Goal: Information Seeking & Learning: Compare options

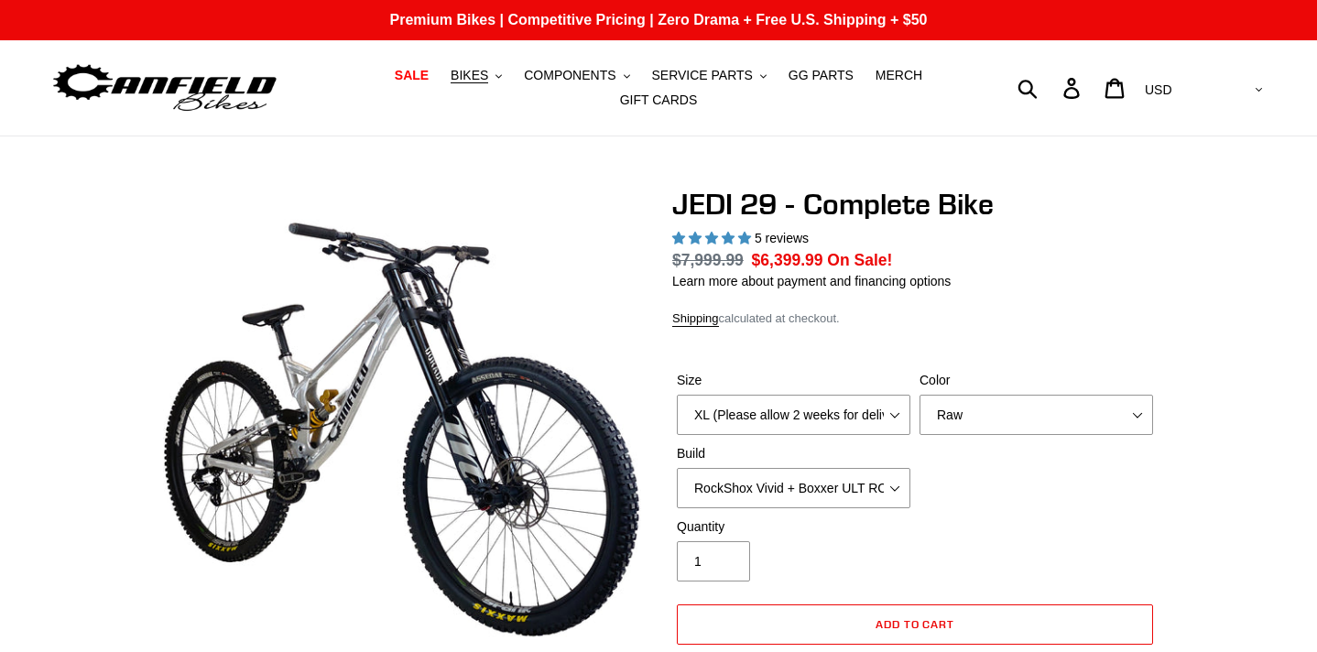
select select "highest-rating"
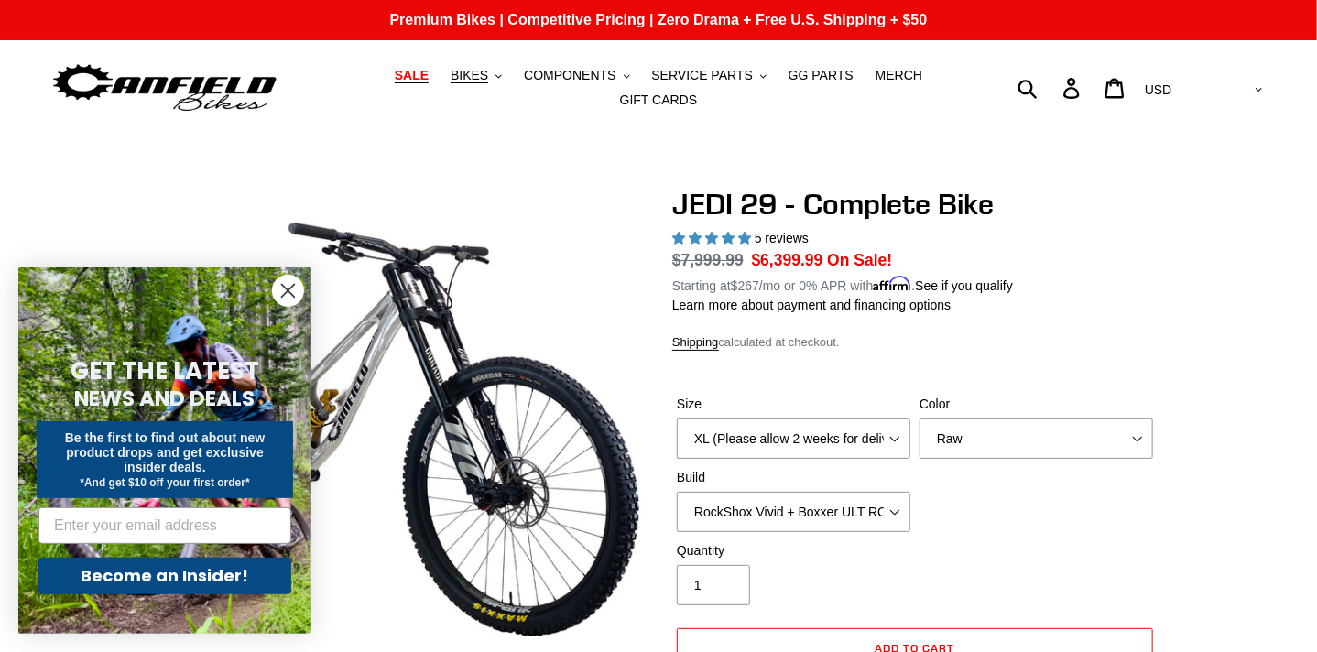
click at [395, 83] on span "SALE" at bounding box center [412, 76] width 34 height 16
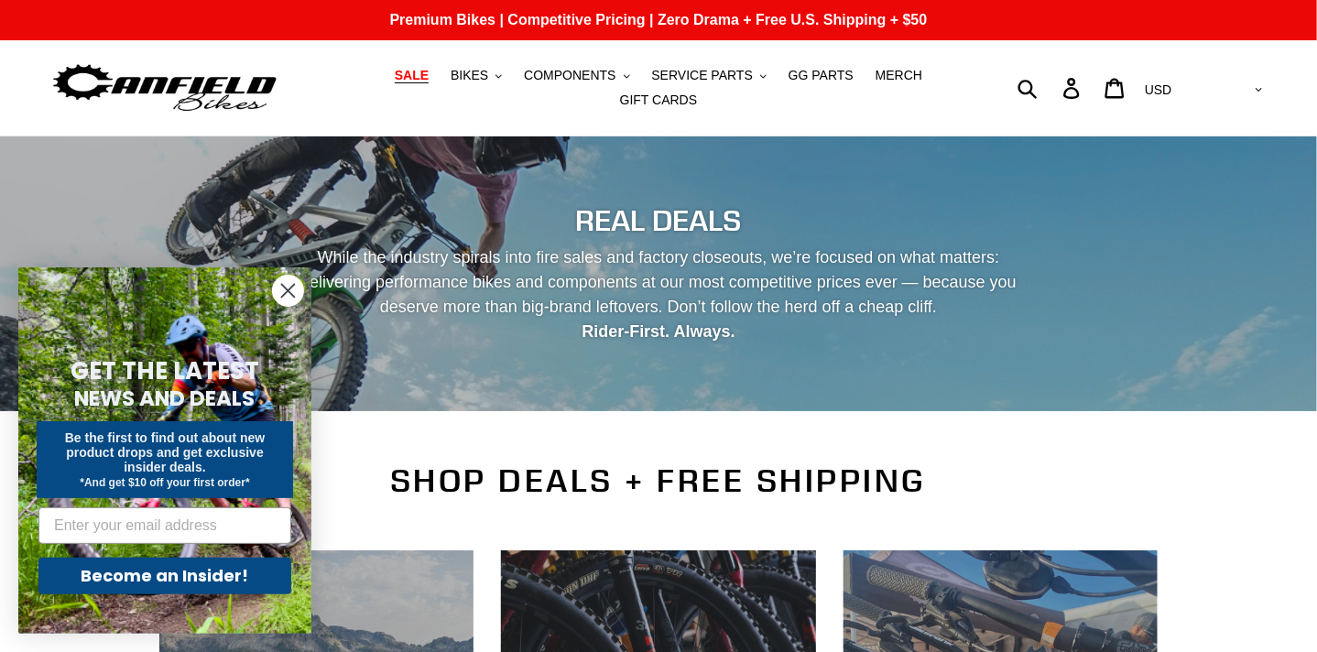
click at [289, 303] on circle "Close dialog" at bounding box center [288, 291] width 30 height 30
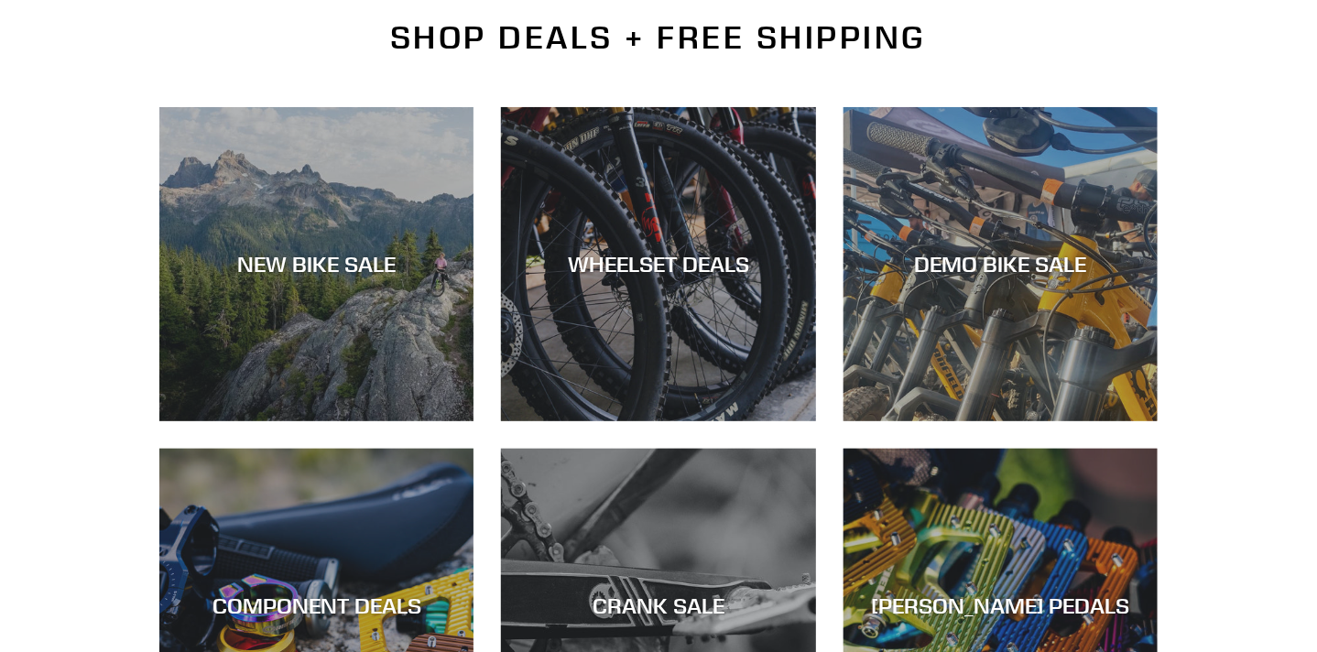
scroll to position [451, 0]
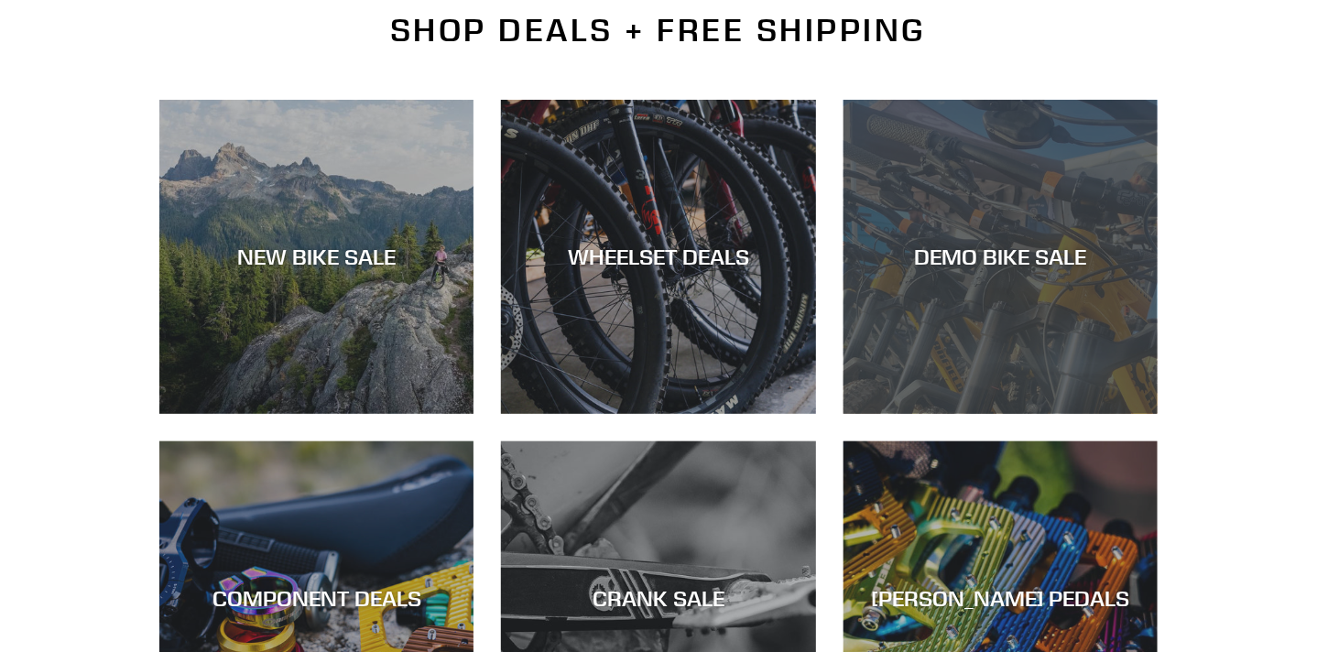
click at [1047, 414] on div "DEMO BIKE SALE" at bounding box center [1001, 414] width 314 height 0
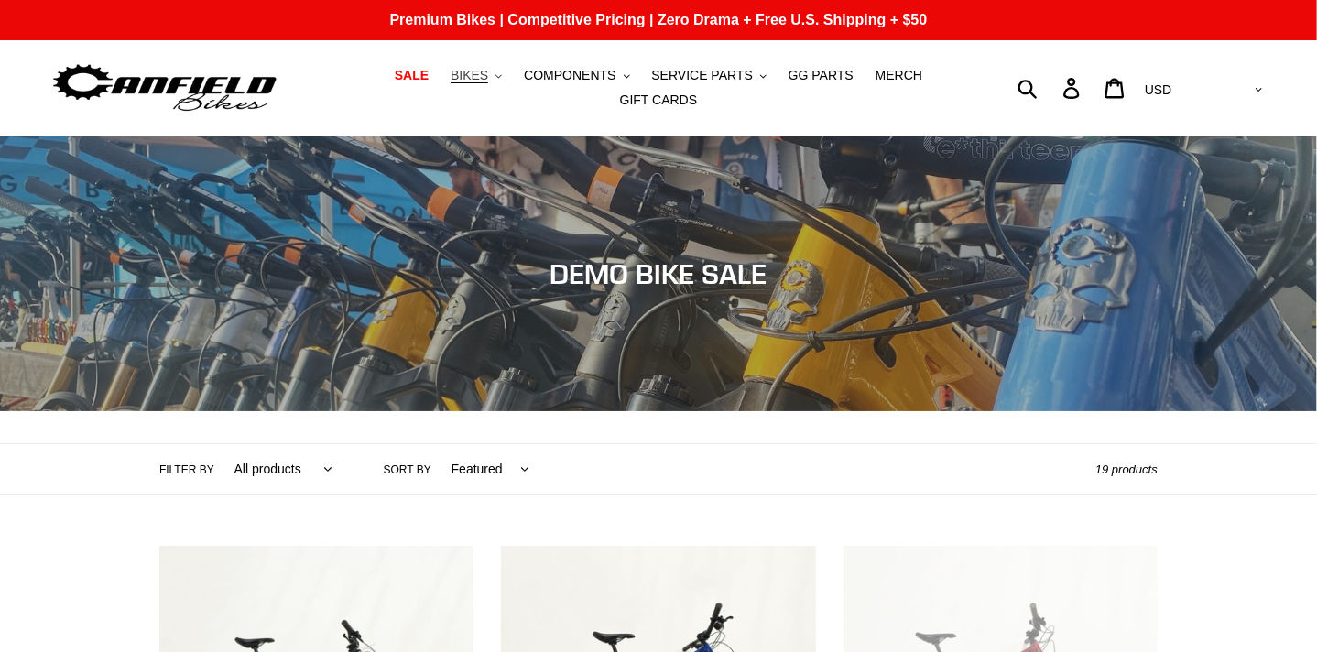
click at [451, 82] on span "BIKES" at bounding box center [470, 76] width 38 height 16
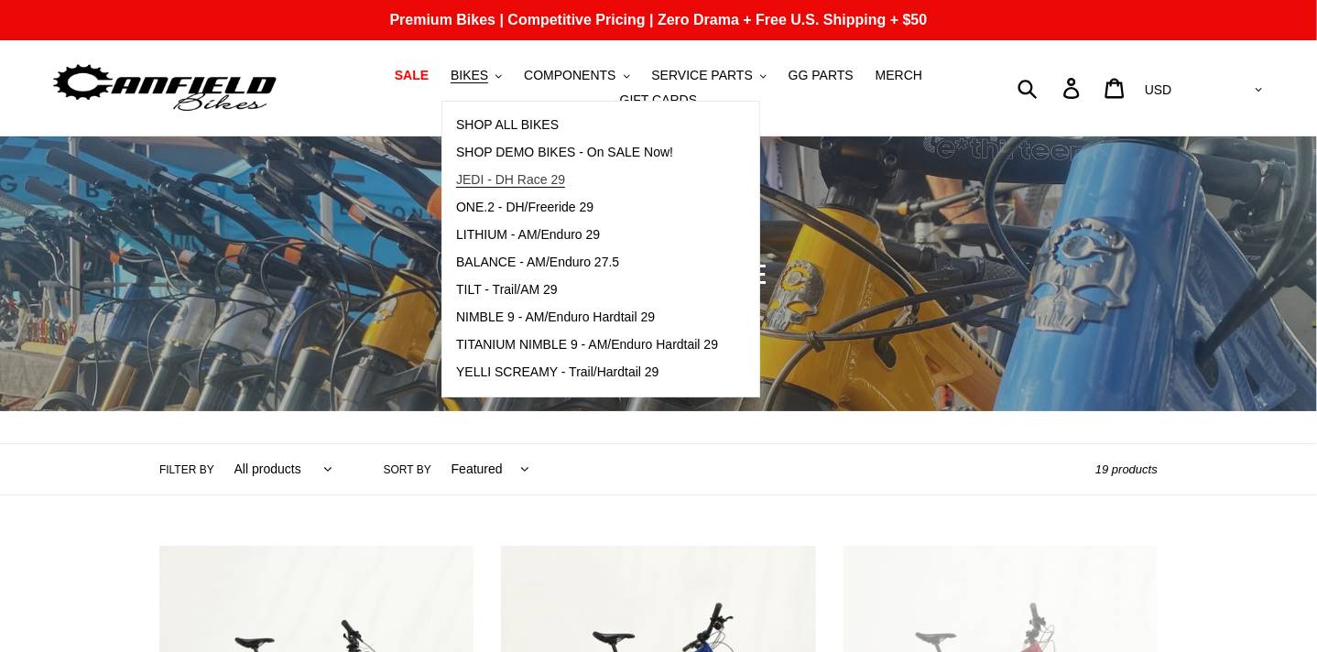
click at [477, 188] on span "JEDI - DH Race 29" at bounding box center [510, 180] width 109 height 16
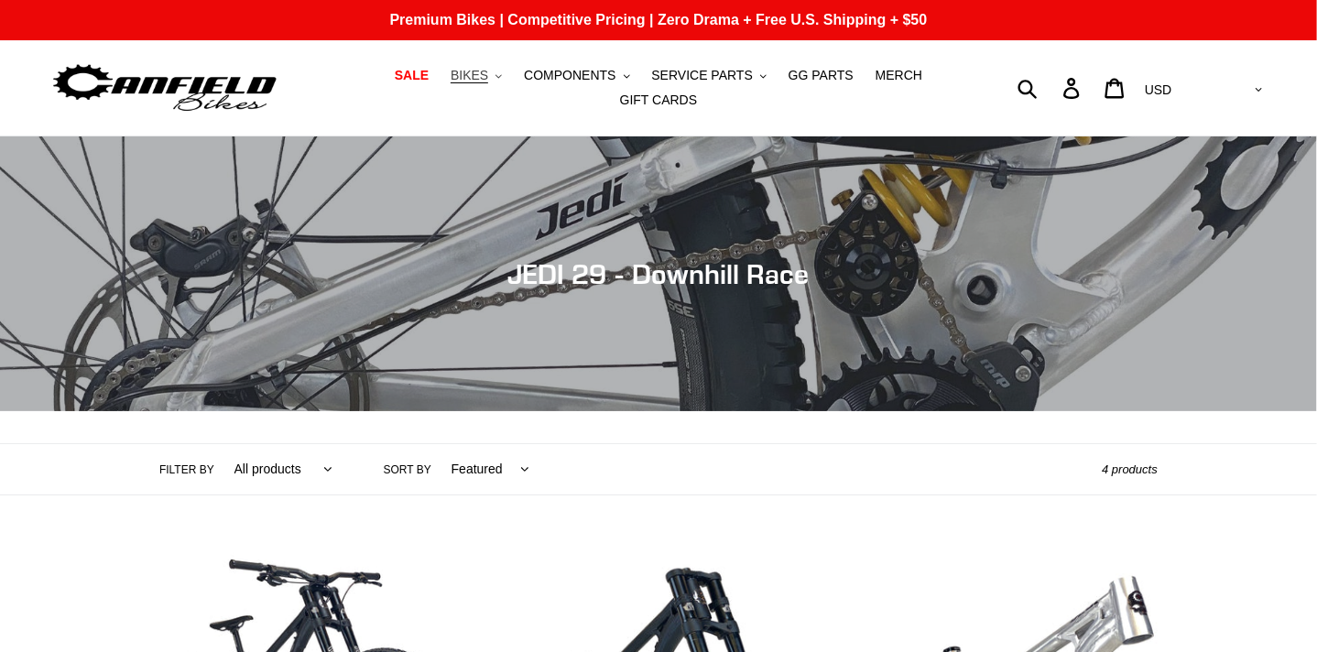
click at [451, 83] on span "BIKES" at bounding box center [470, 76] width 38 height 16
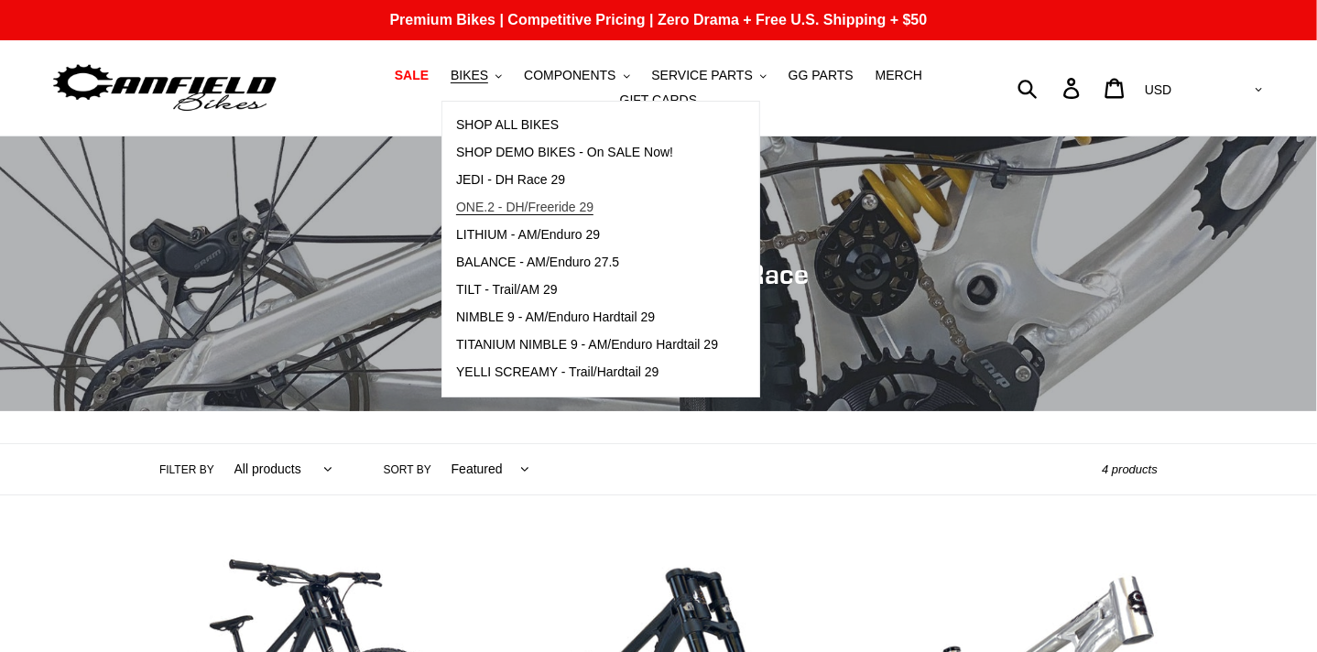
click at [511, 215] on span "ONE.2 - DH/Freeride 29" at bounding box center [524, 208] width 137 height 16
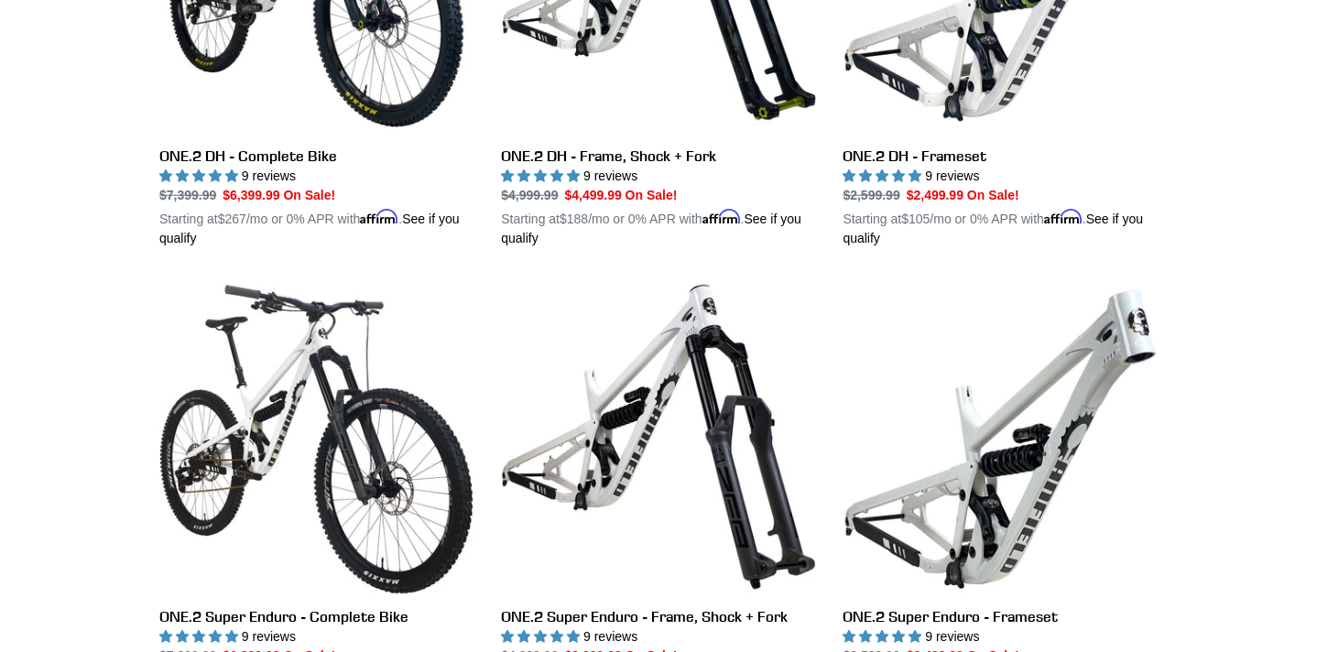
scroll to position [758, 0]
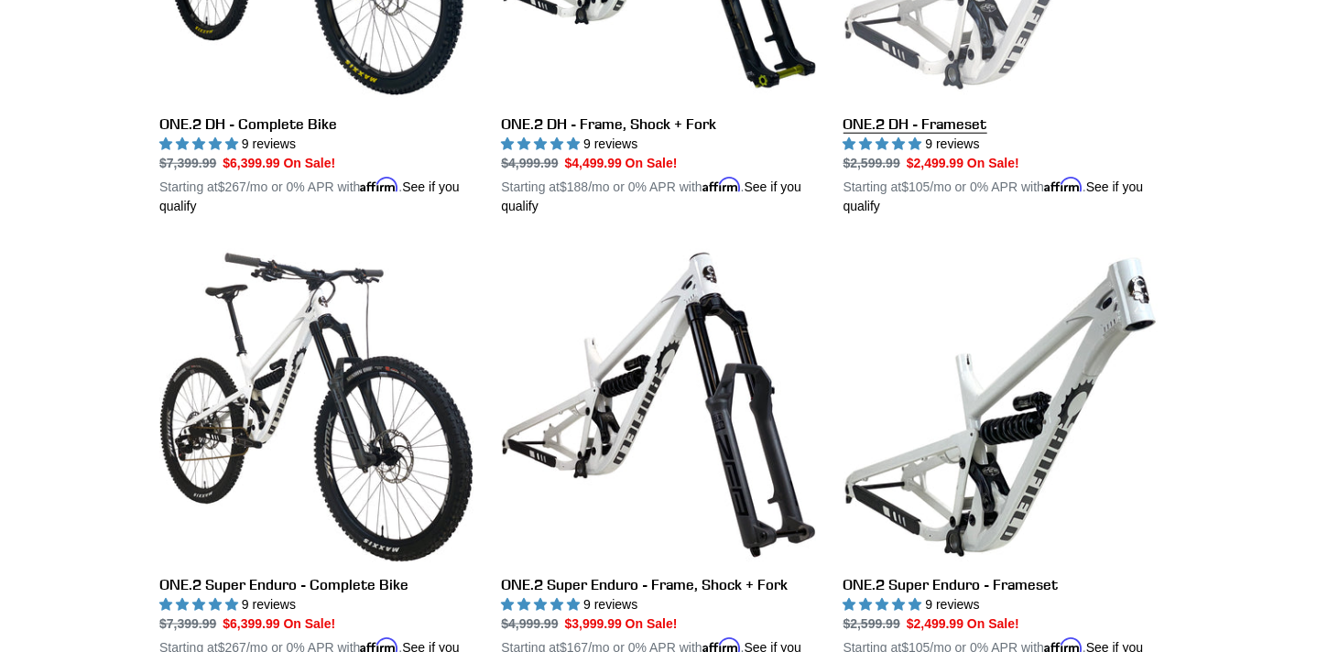
click at [945, 147] on link "ONE.2 DH - Frameset" at bounding box center [1001, 2] width 314 height 429
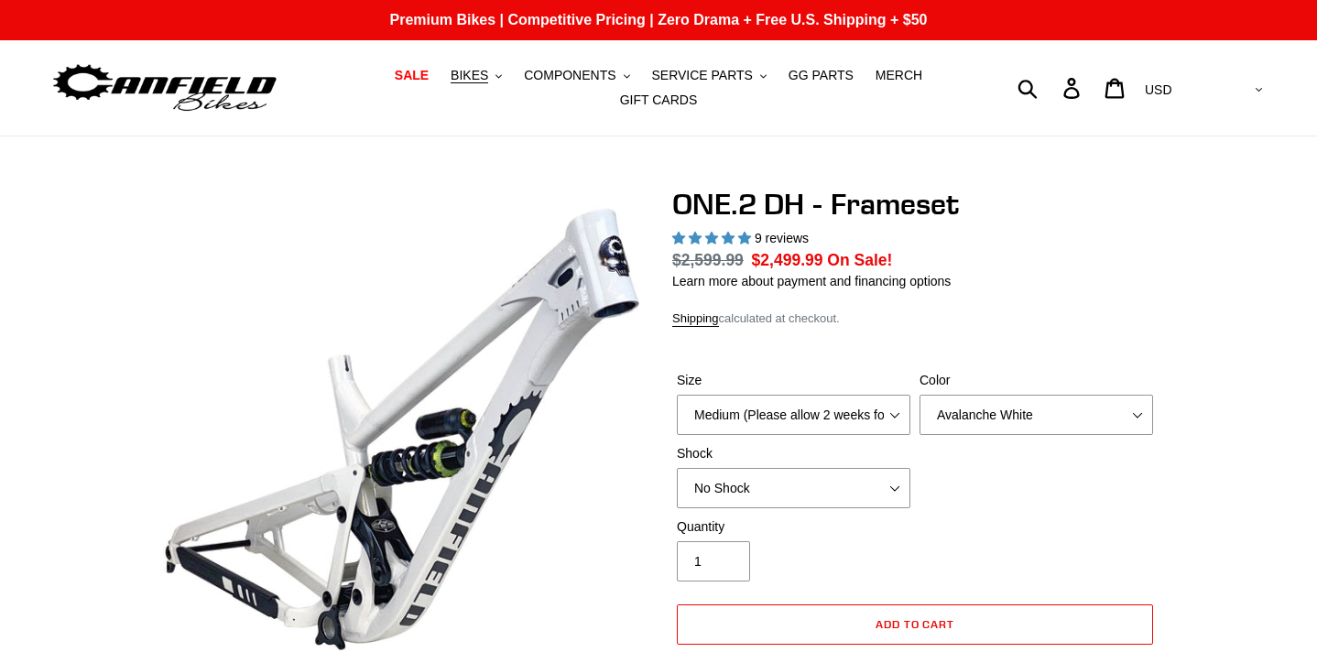
select select "highest-rating"
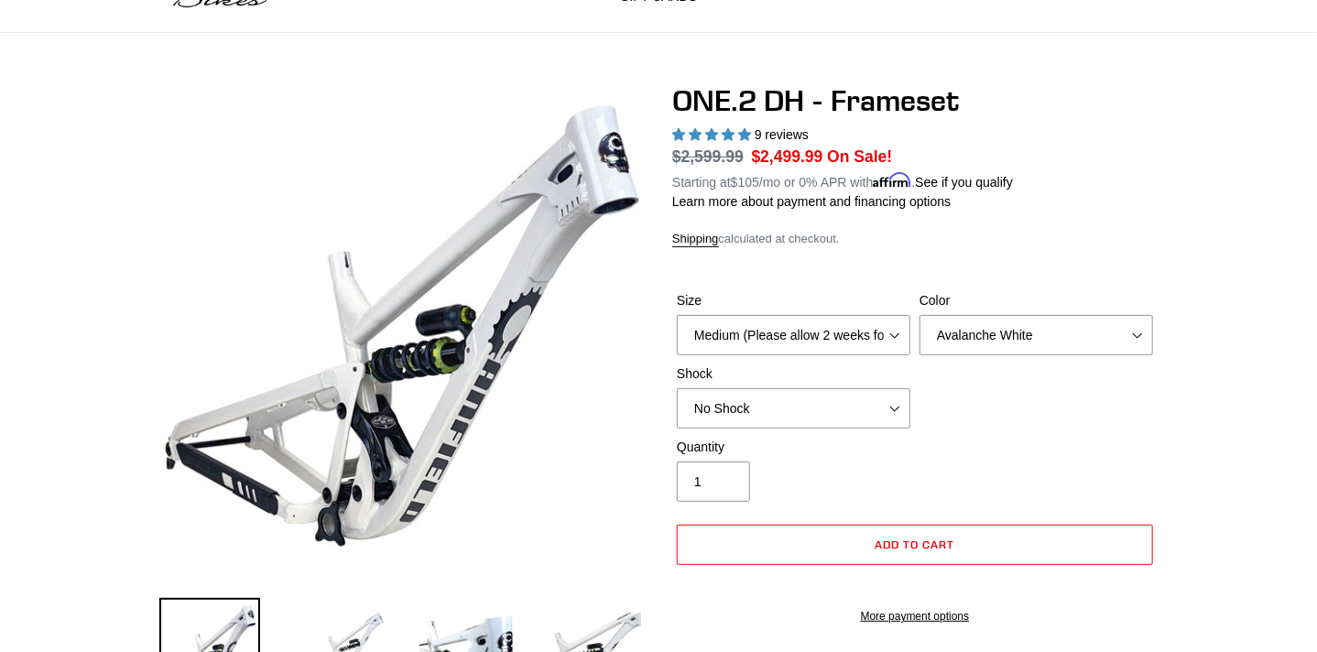
scroll to position [121, 0]
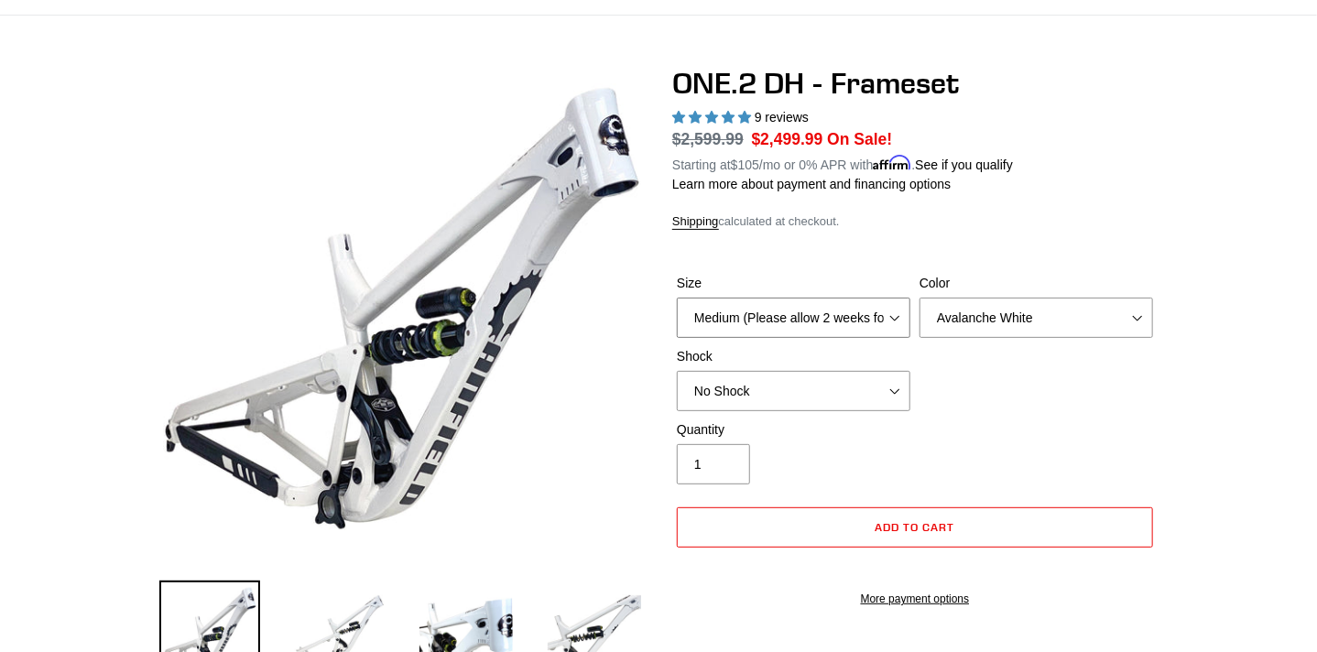
click at [885, 310] on select "Medium (Please allow 2 weeks for delivery) Large (Sold Out)" at bounding box center [794, 318] width 234 height 40
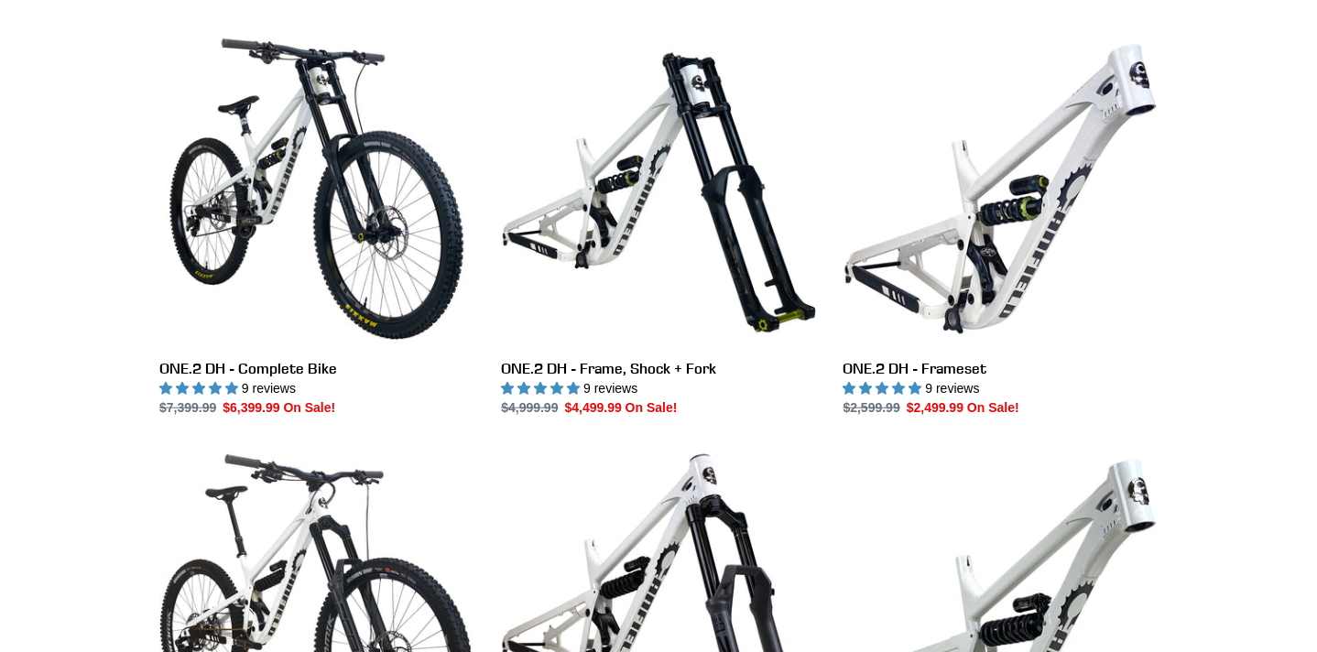
scroll to position [487, 0]
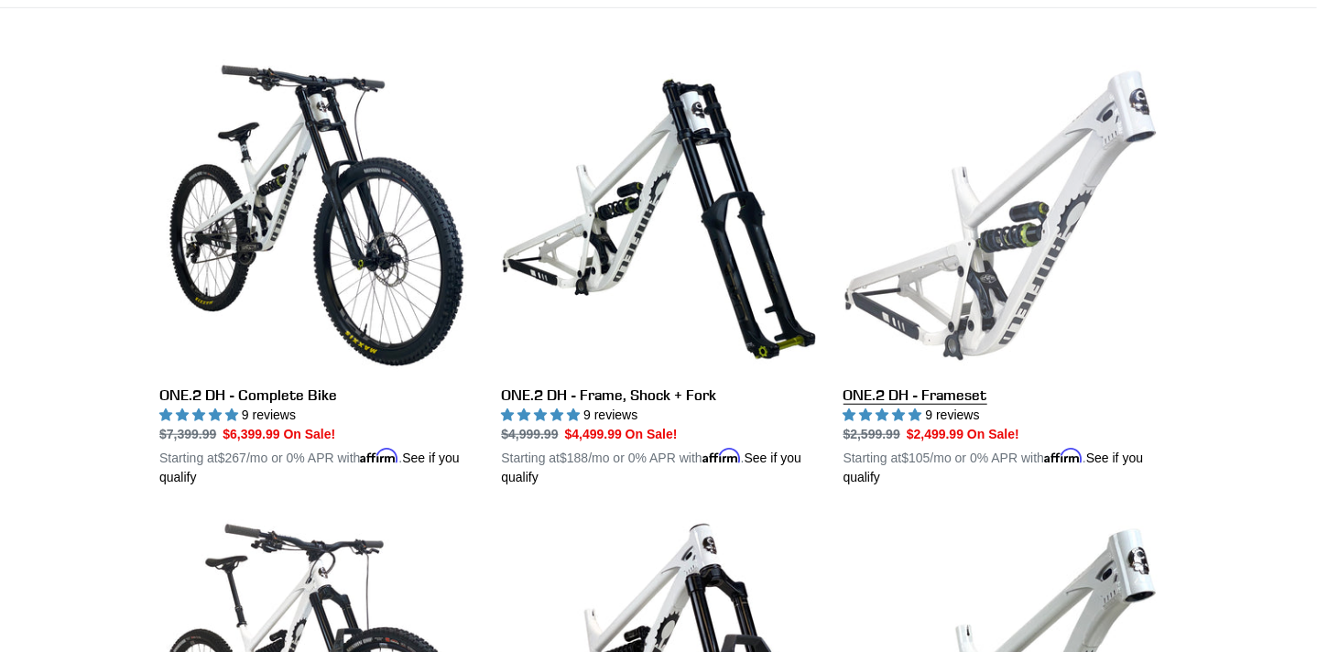
click at [953, 388] on link "ONE.2 DH - Frameset" at bounding box center [1001, 273] width 314 height 429
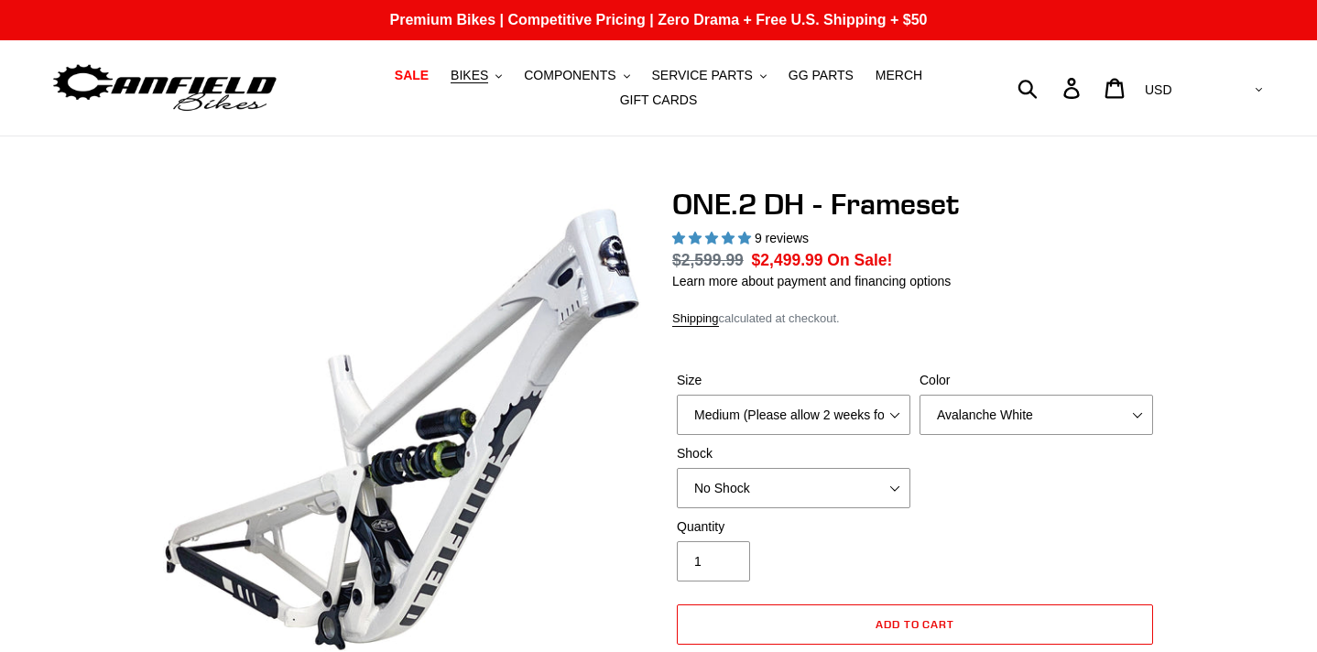
select select "highest-rating"
click at [892, 407] on select "Medium (Please allow 2 weeks for delivery) Large (Sold Out)" at bounding box center [794, 415] width 234 height 40
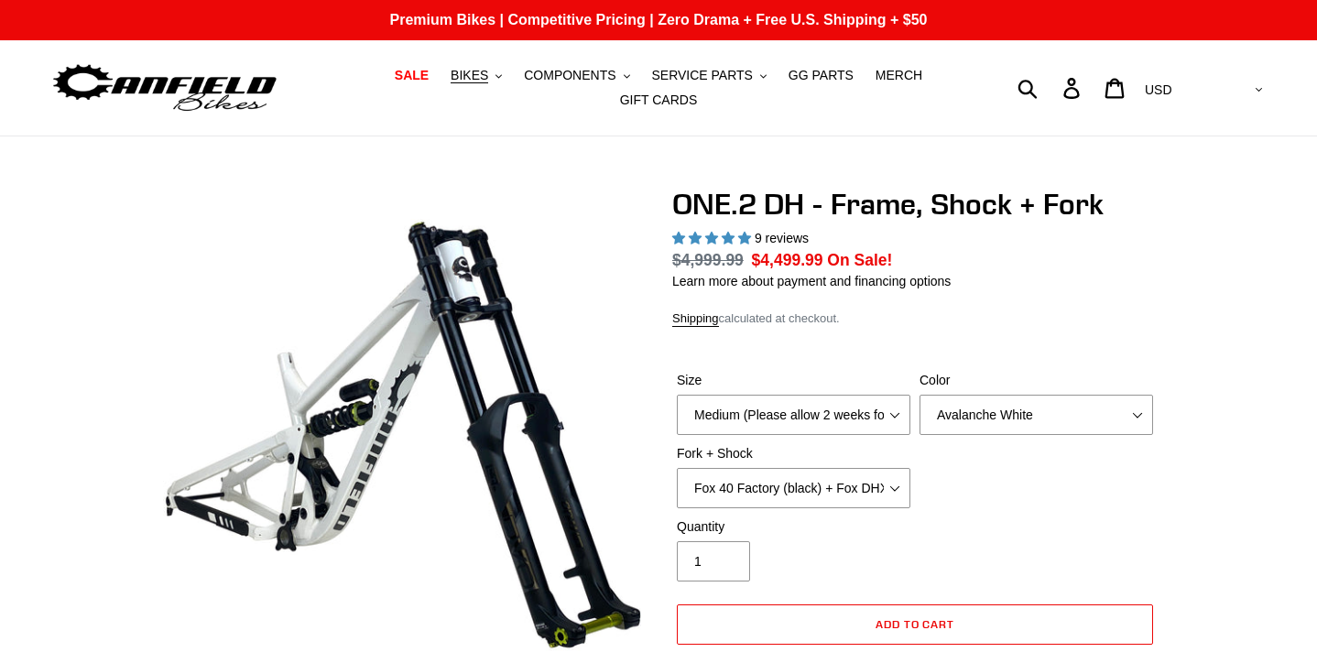
select select "highest-rating"
click at [884, 409] on select "Medium (Please allow 2 weeks for delivery) Large (Sold Out)" at bounding box center [794, 415] width 234 height 40
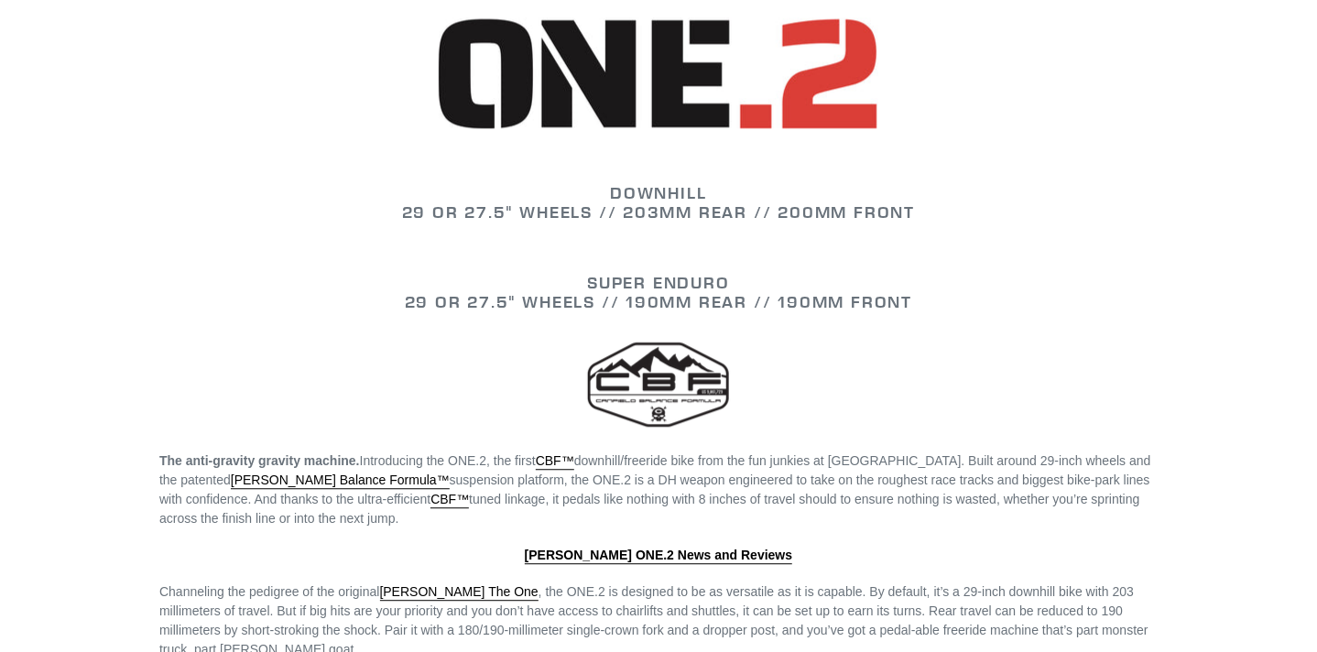
scroll to position [1990, 0]
click at [816, 376] on div at bounding box center [658, 396] width 998 height 114
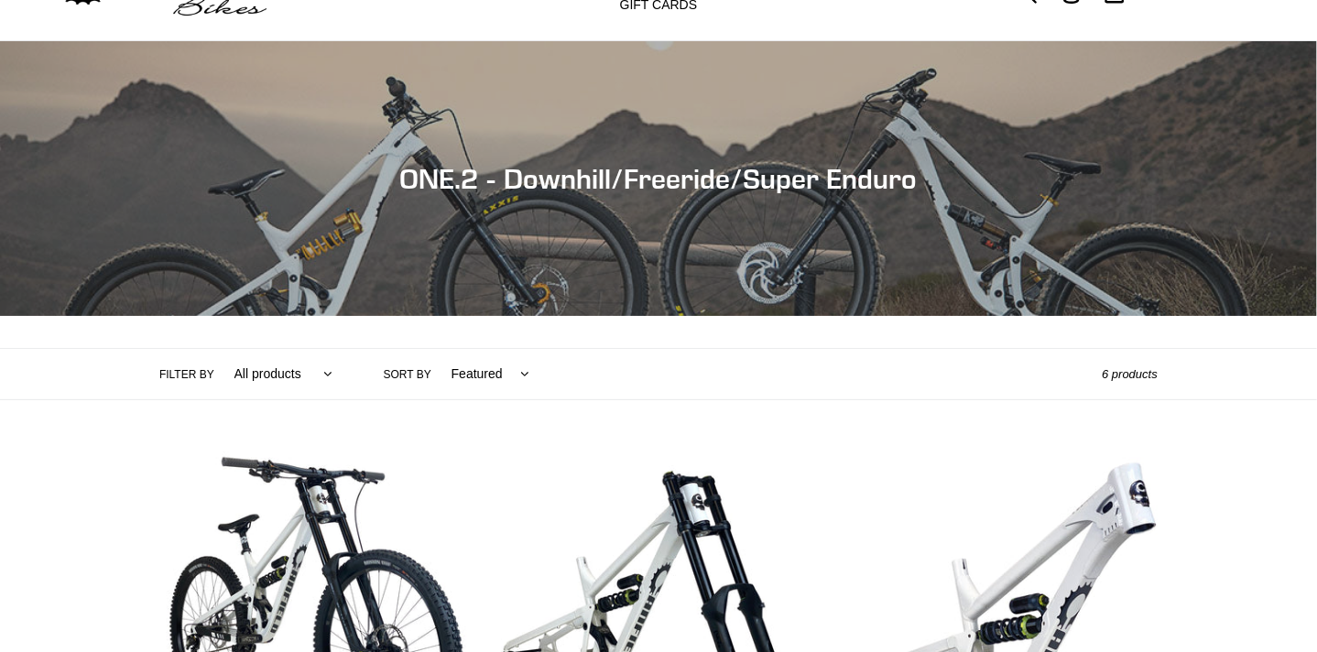
scroll to position [0, 0]
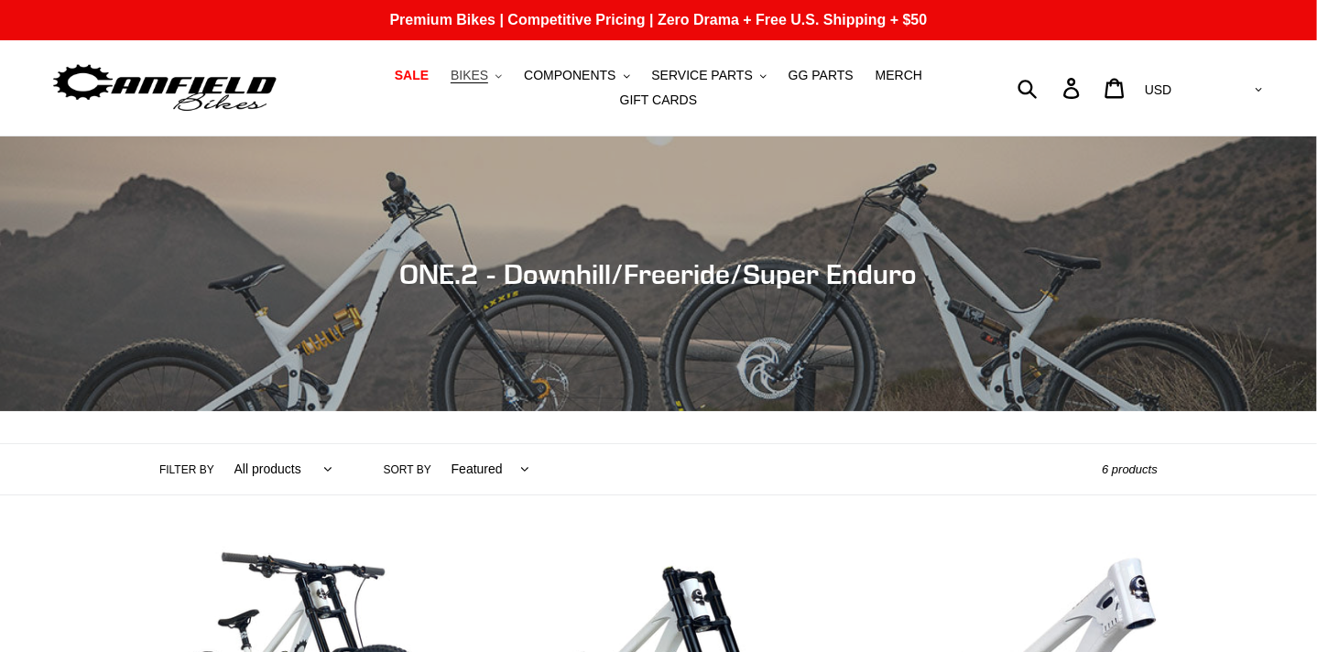
click at [451, 79] on span "BIKES" at bounding box center [470, 76] width 38 height 16
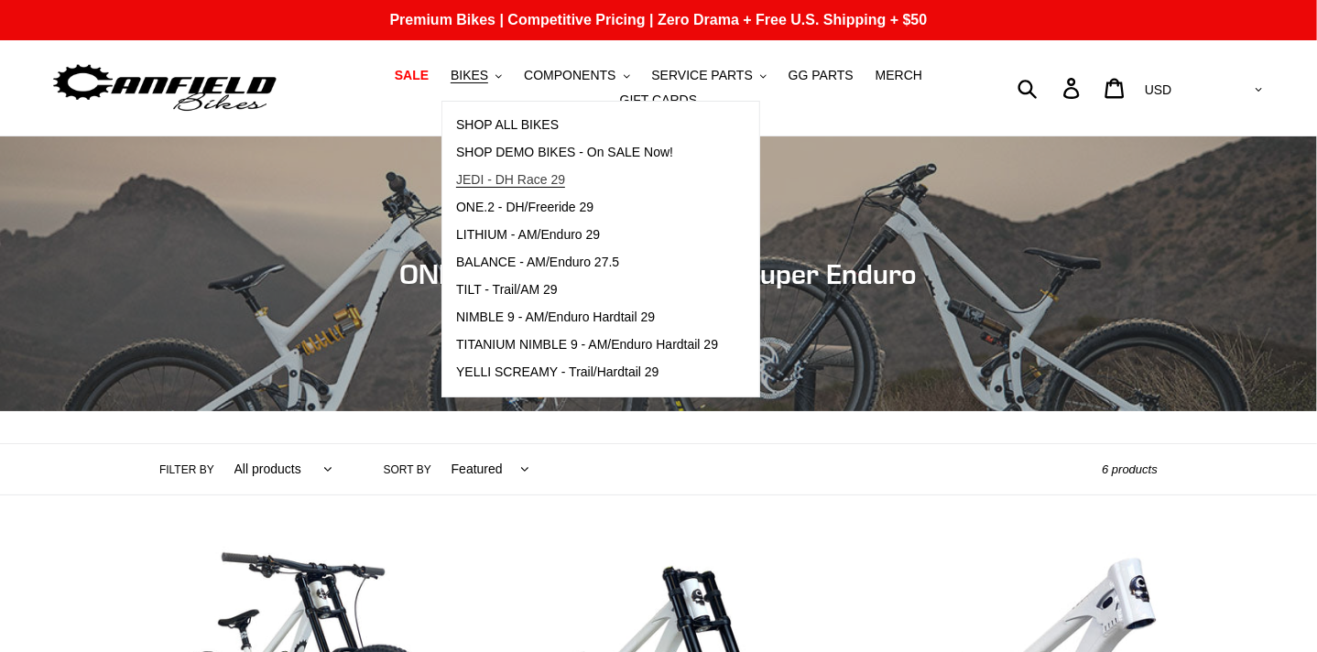
click at [479, 187] on span "JEDI - DH Race 29" at bounding box center [510, 180] width 109 height 16
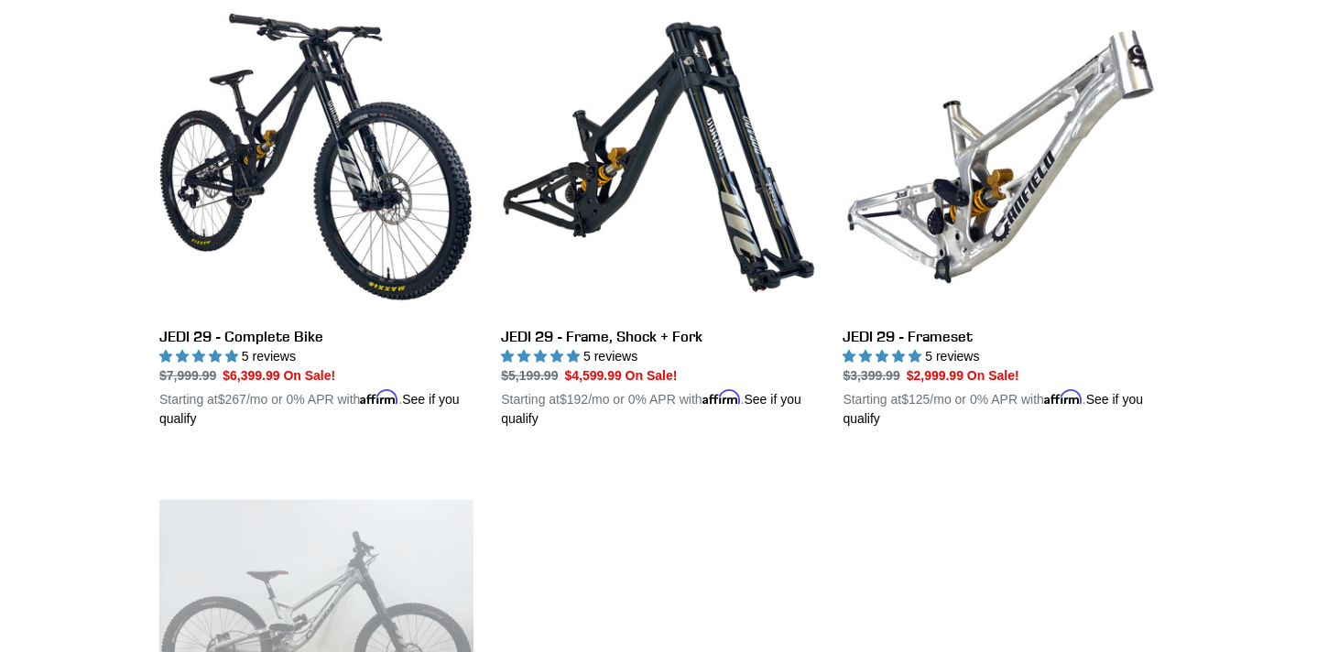
scroll to position [546, 0]
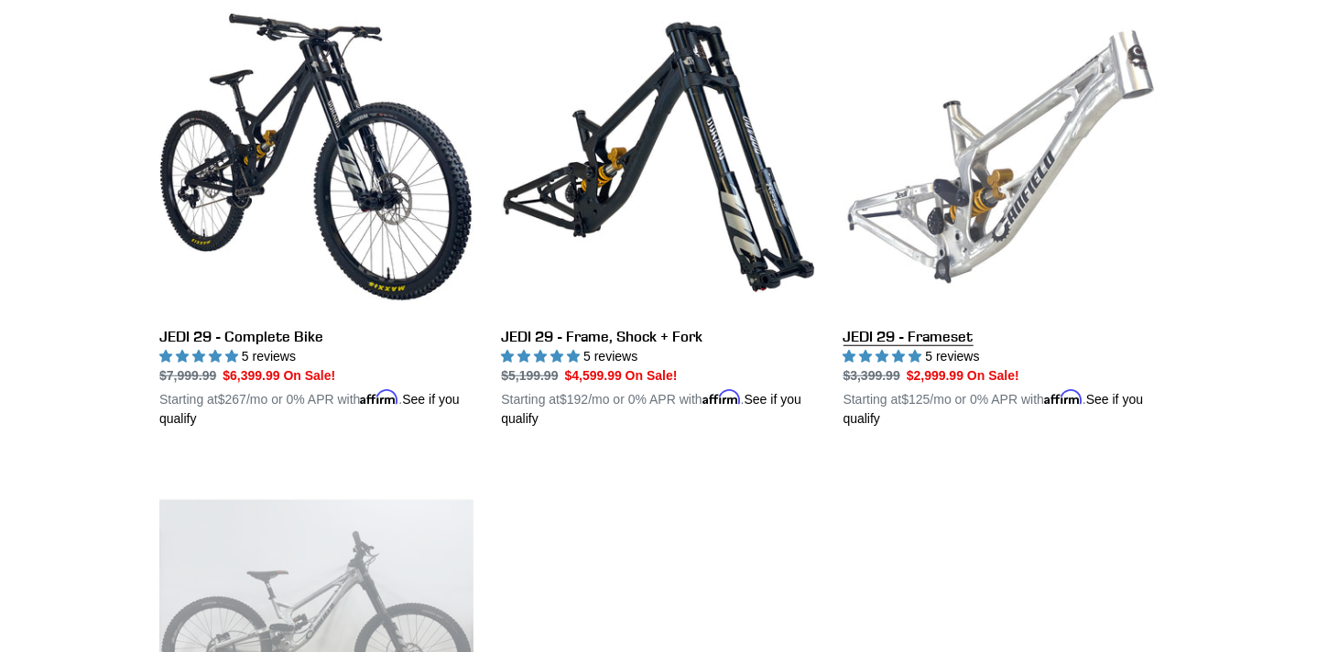
click at [945, 349] on link "JEDI 29 - Frameset" at bounding box center [1001, 214] width 314 height 429
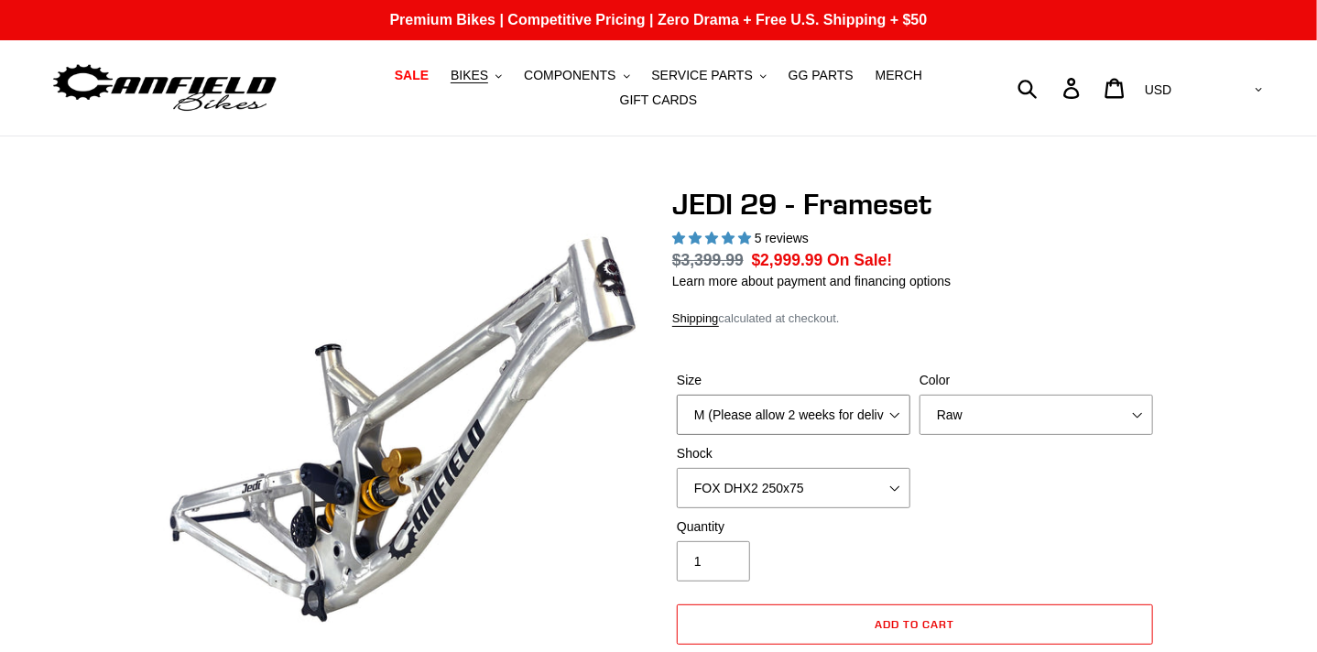
click at [894, 409] on select "M (Please allow 2 weeks for delivery) L (Please allow 2 weeks for delivery) XL" at bounding box center [794, 415] width 234 height 40
select select "highest-rating"
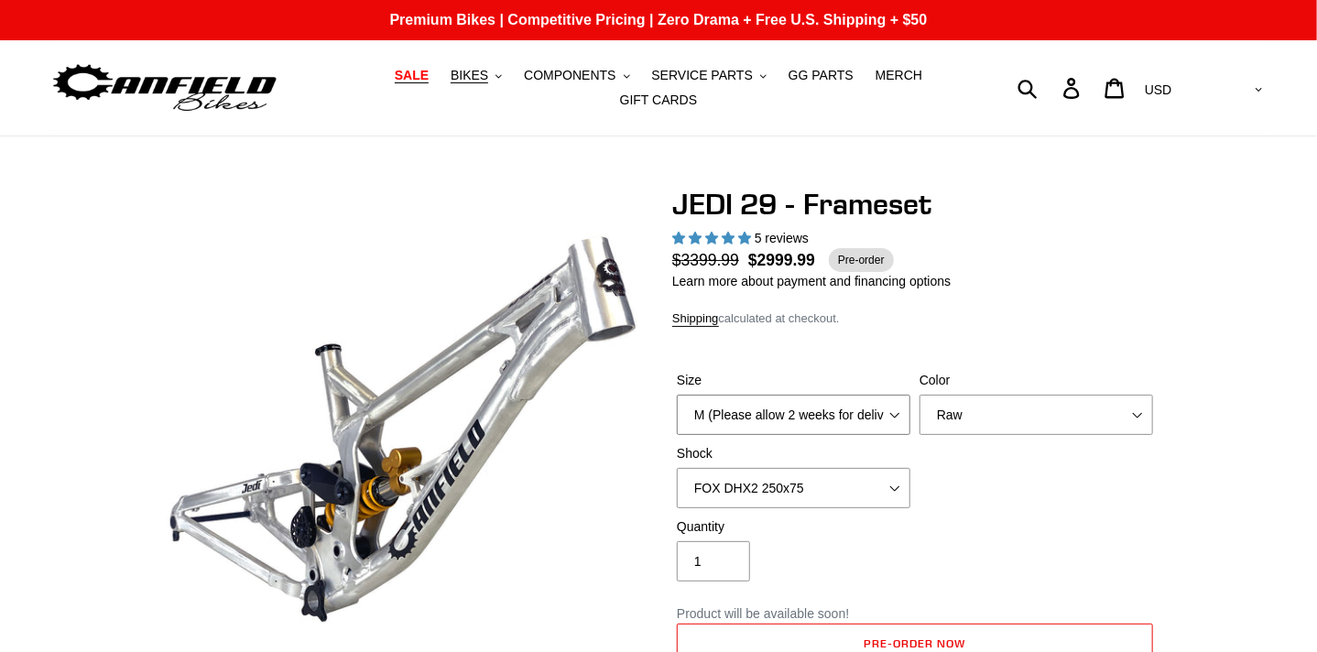
select select "XL"
click at [677, 395] on select "M (Please allow 2 weeks for delivery) L (Please allow 2 weeks for delivery) XL" at bounding box center [794, 415] width 234 height 40
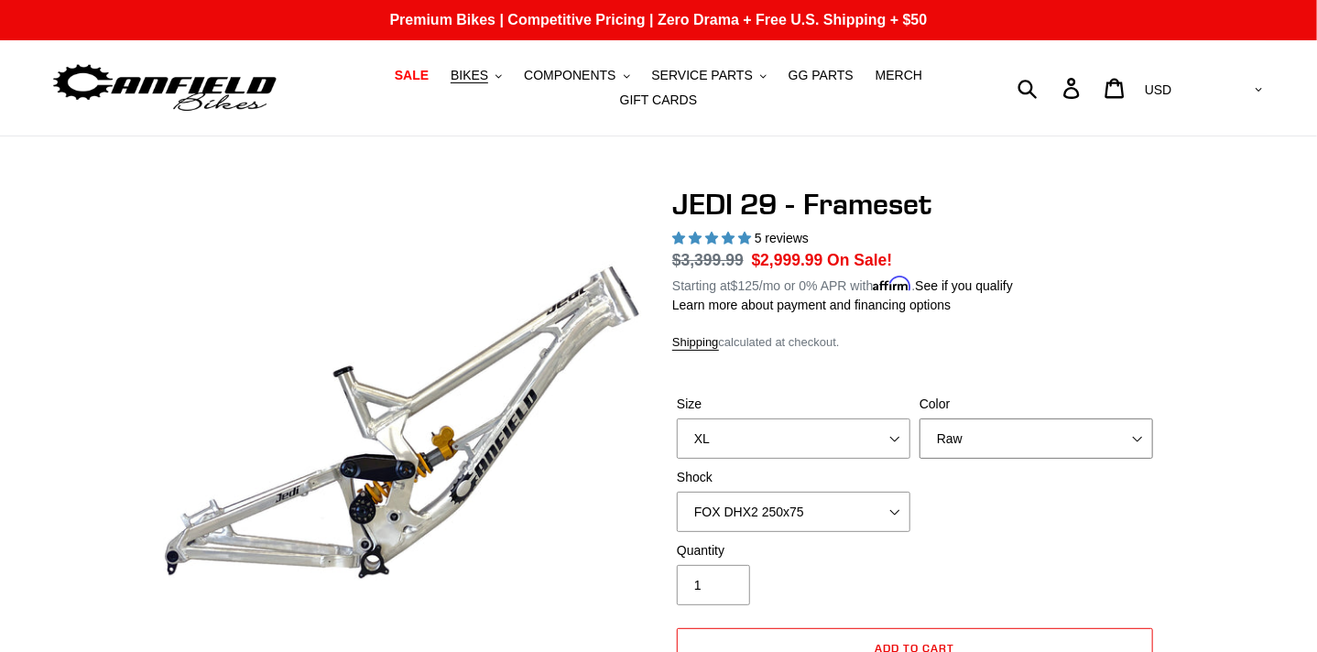
click at [1133, 430] on select "Orange Raw Stealth Black" at bounding box center [1037, 439] width 234 height 40
click at [920, 419] on select "Orange Raw Stealth Black" at bounding box center [1037, 439] width 234 height 40
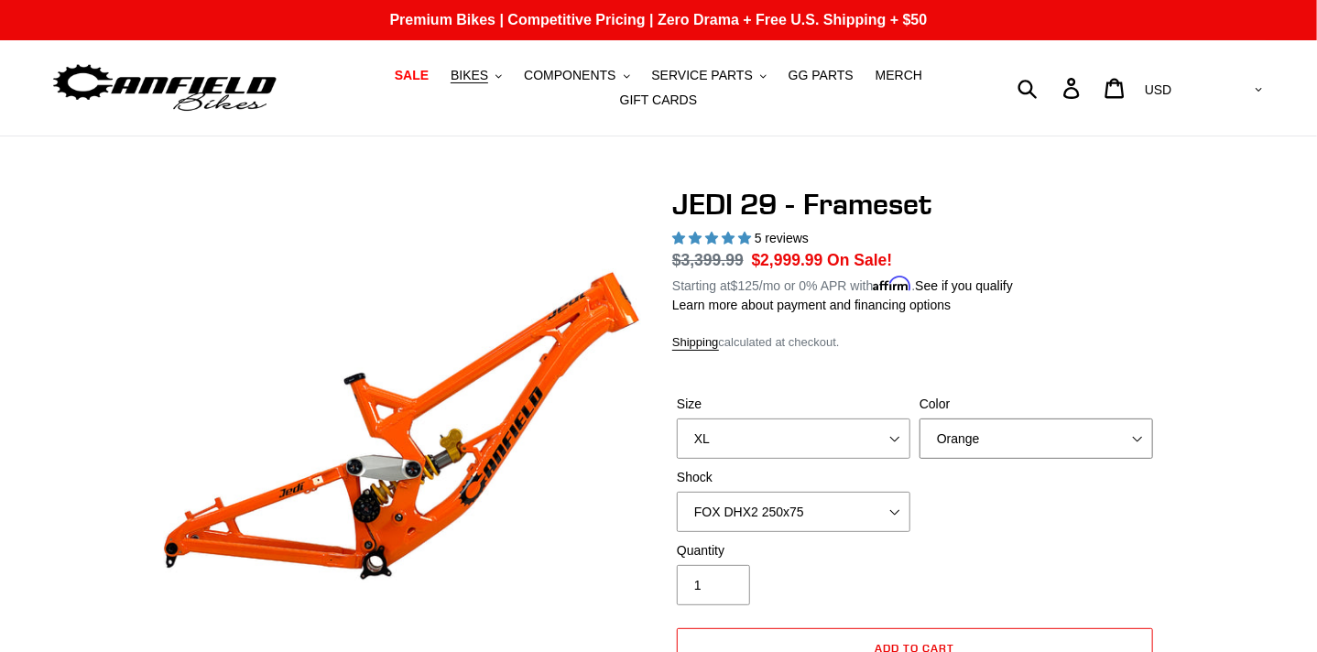
click at [1126, 434] on select "Orange Raw Stealth Black" at bounding box center [1037, 439] width 234 height 40
select select "Stealth Black"
click at [920, 419] on select "Orange Raw Stealth Black" at bounding box center [1037, 439] width 234 height 40
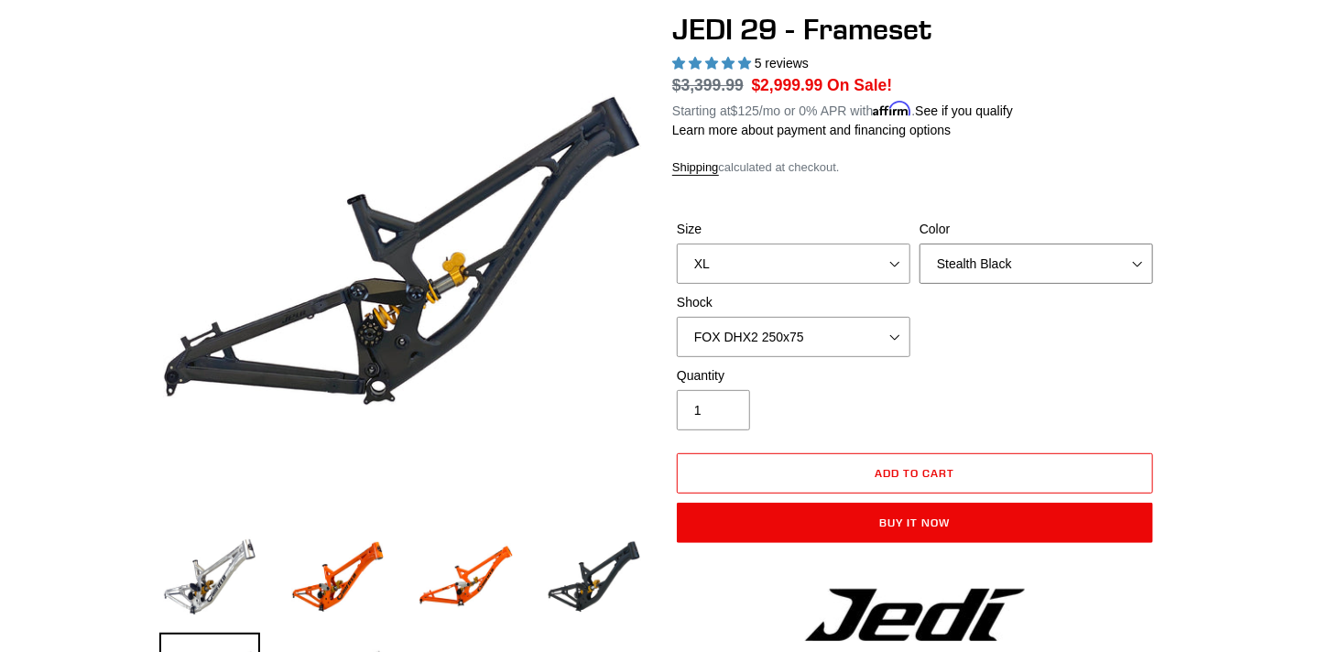
scroll to position [172, 0]
